Goal: Browse casually

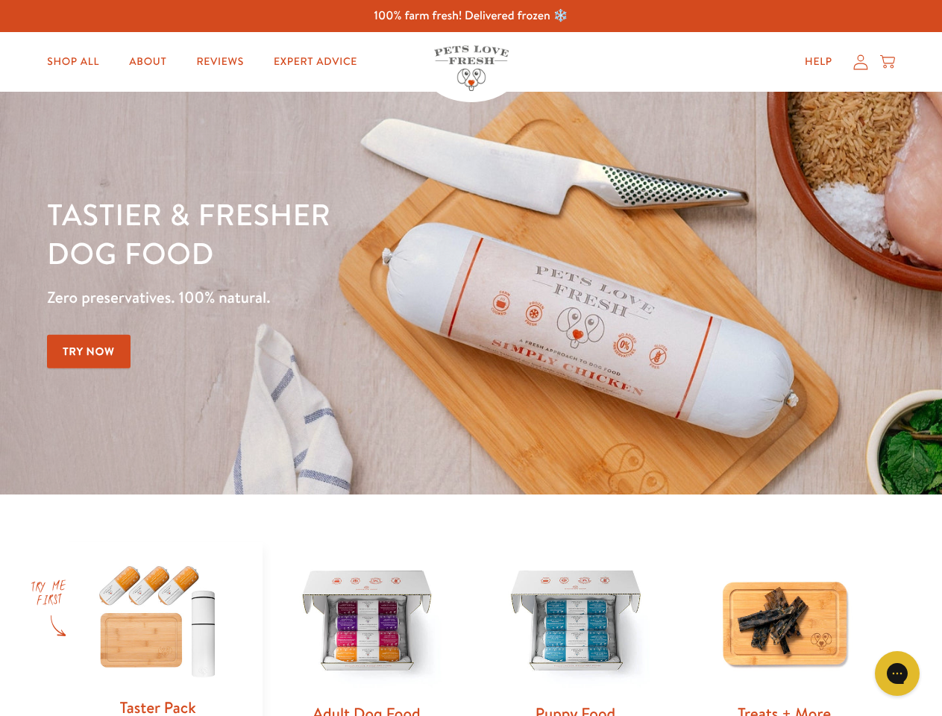
click at [471, 358] on div "Tastier & fresher dog food Zero preservatives. 100% natural. Try Now" at bounding box center [329, 293] width 565 height 197
click at [897, 674] on icon "Open gorgias live chat" at bounding box center [897, 673] width 14 height 14
